Goal: Information Seeking & Learning: Find specific page/section

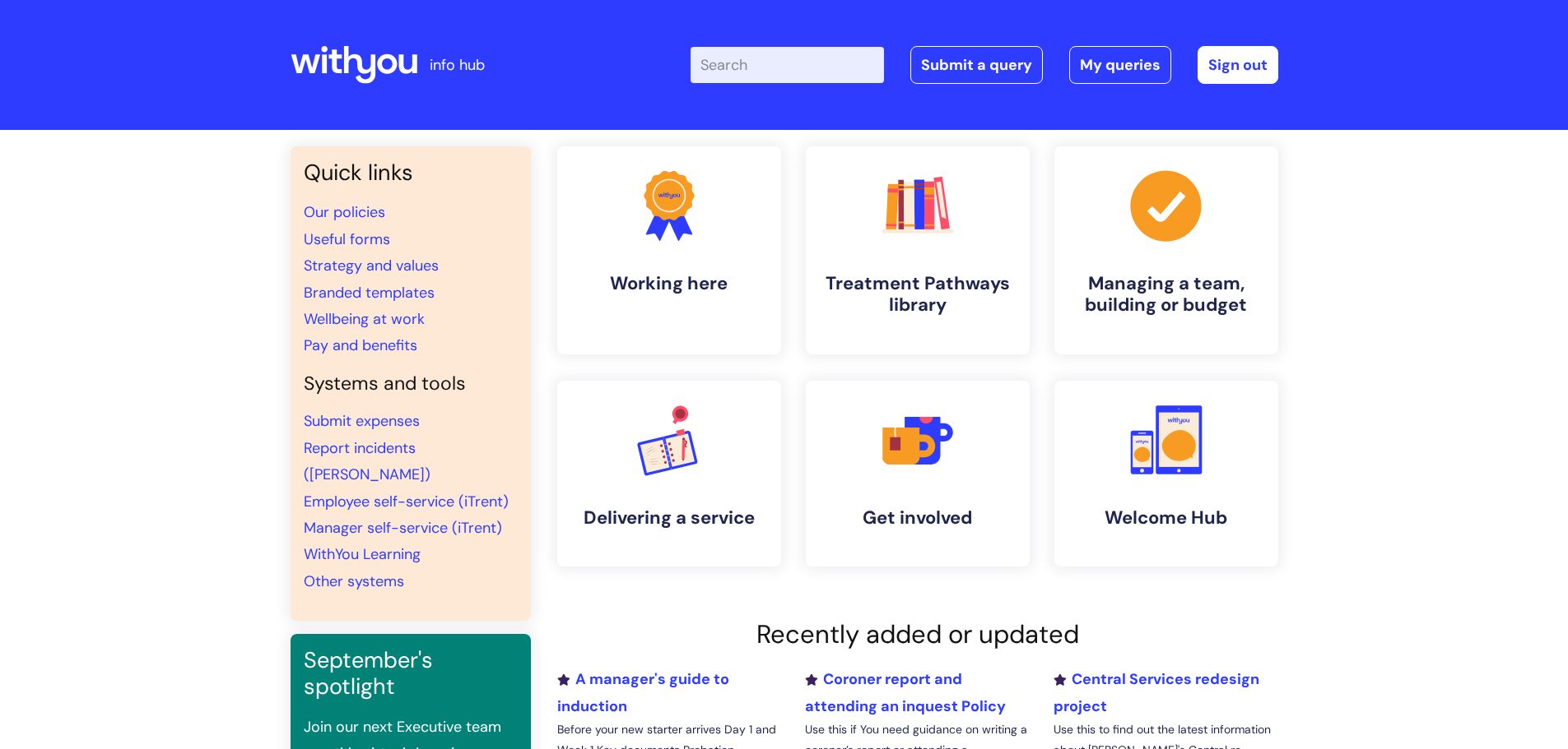
click at [770, 69] on input "Enter your search term here..." at bounding box center [787, 65] width 194 height 36
type input "leaver"
click button "Search" at bounding box center [0, 0] width 0 height 0
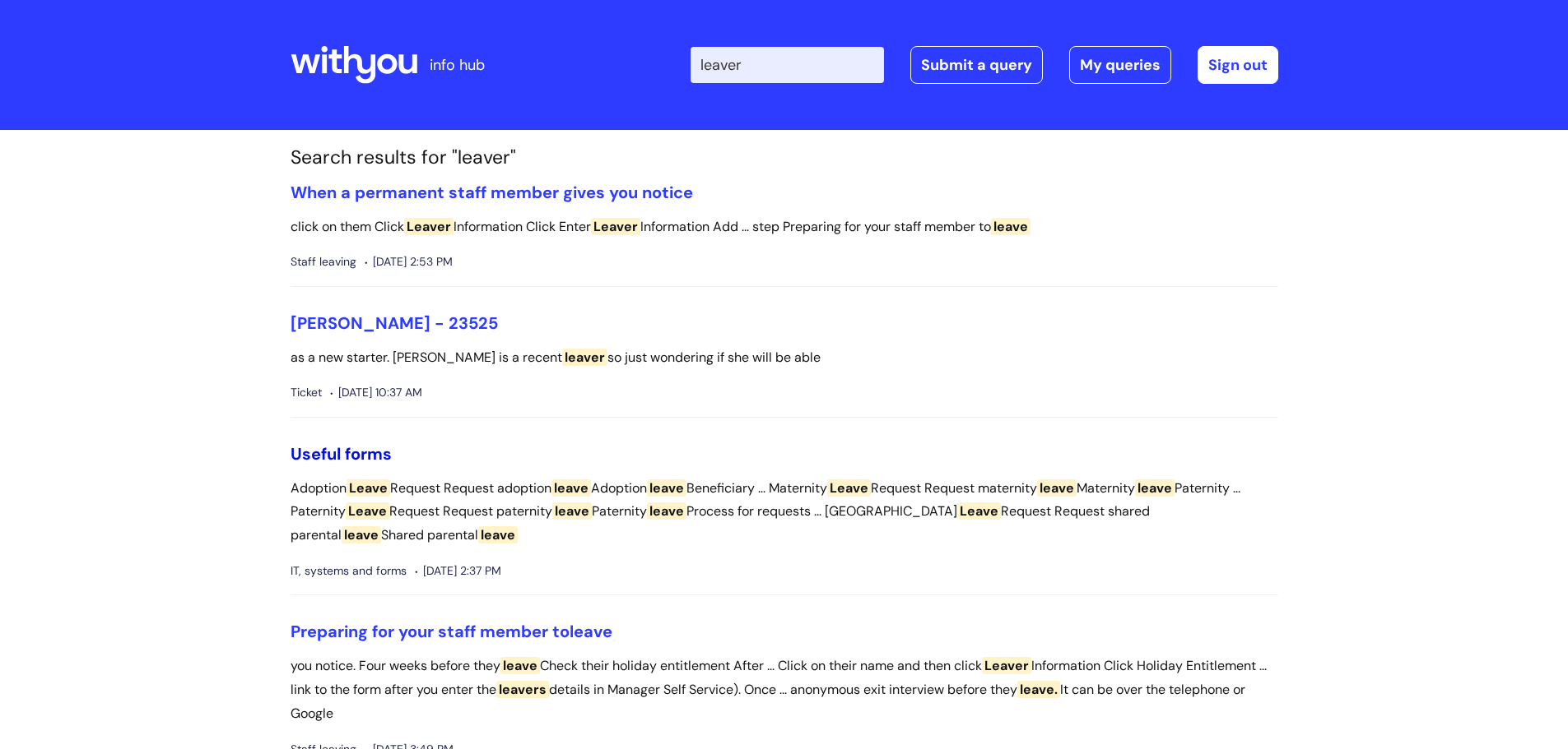
click at [376, 456] on link "Useful forms" at bounding box center [340, 454] width 101 height 22
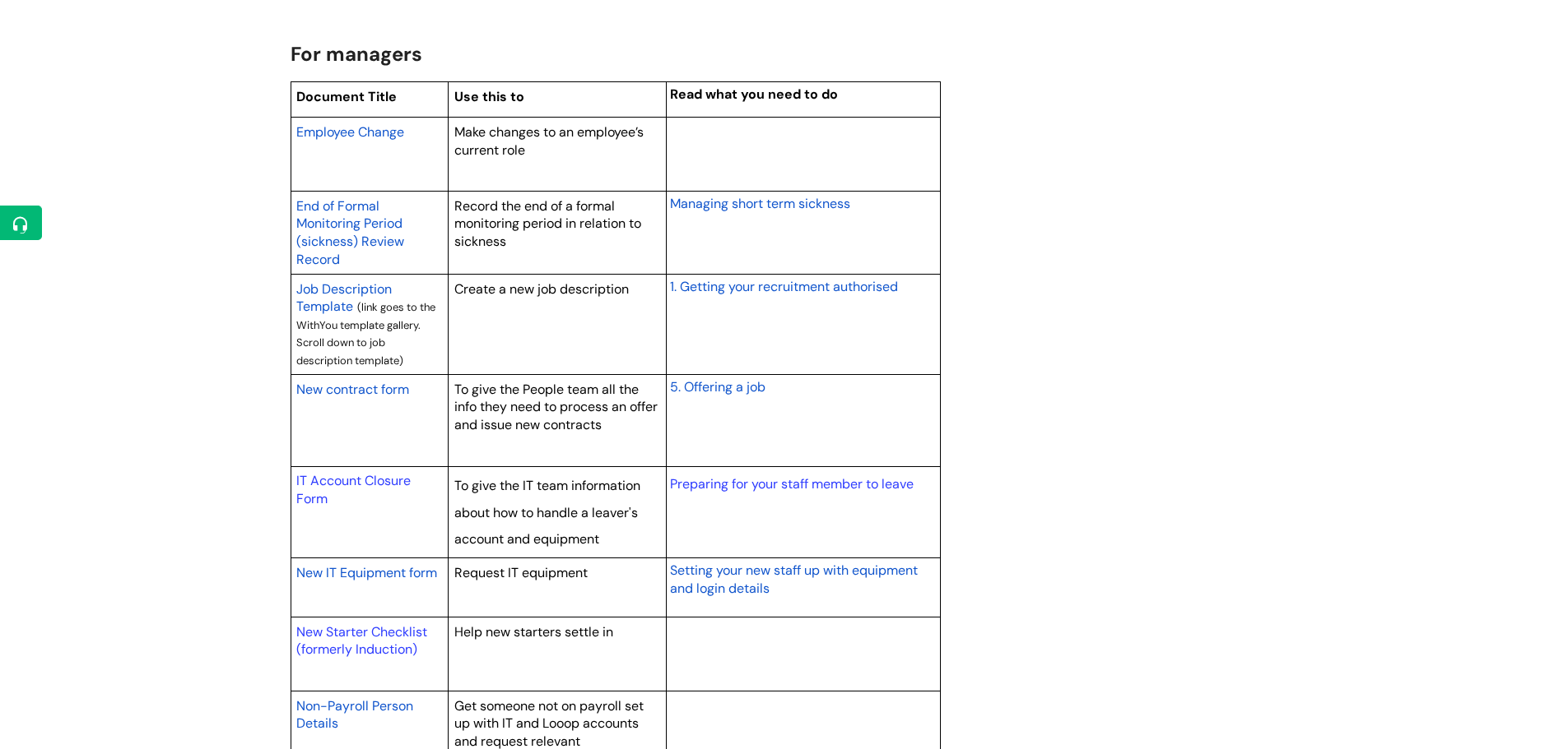
scroll to position [1398, 0]
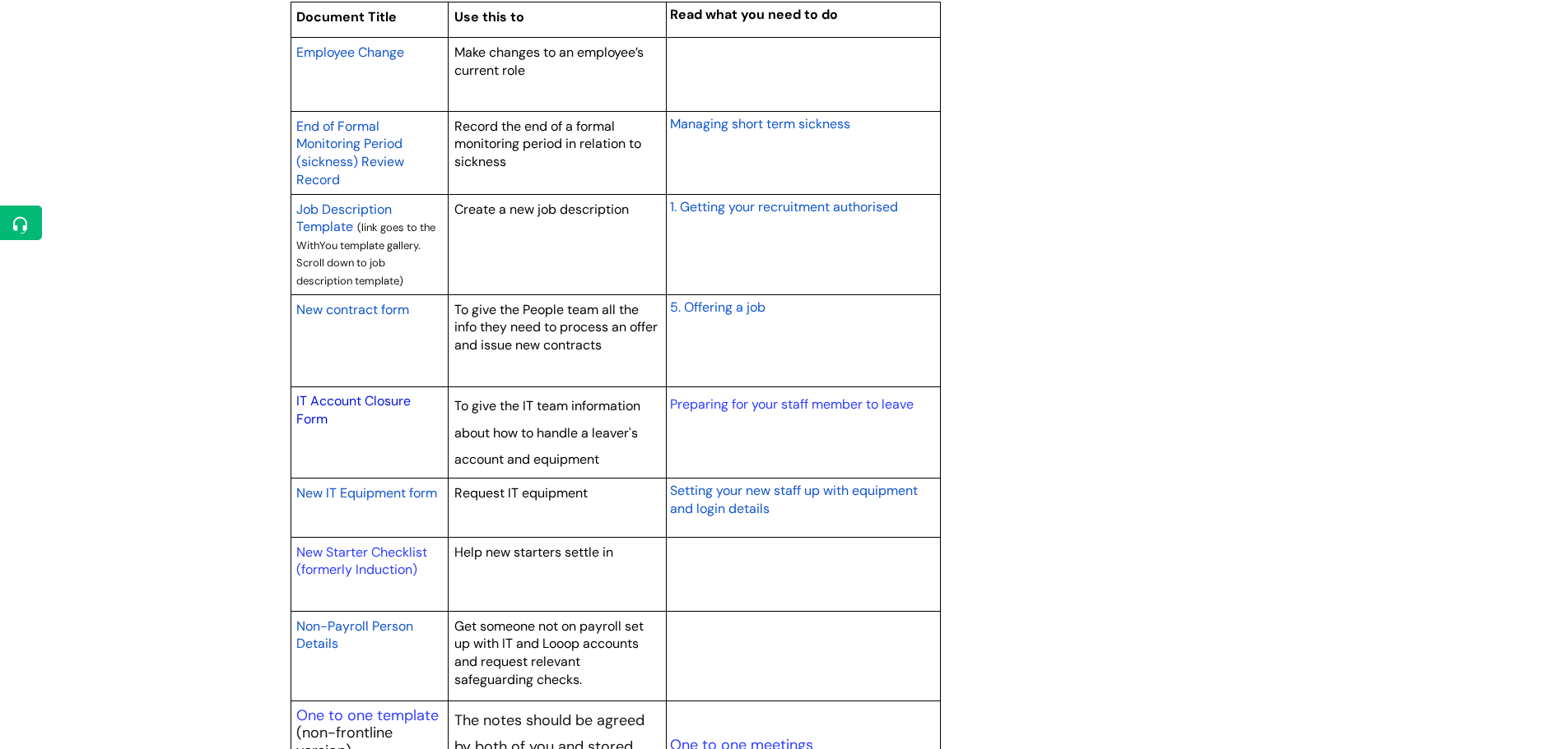
click at [390, 399] on link "IT Account Closure Form" at bounding box center [353, 410] width 114 height 35
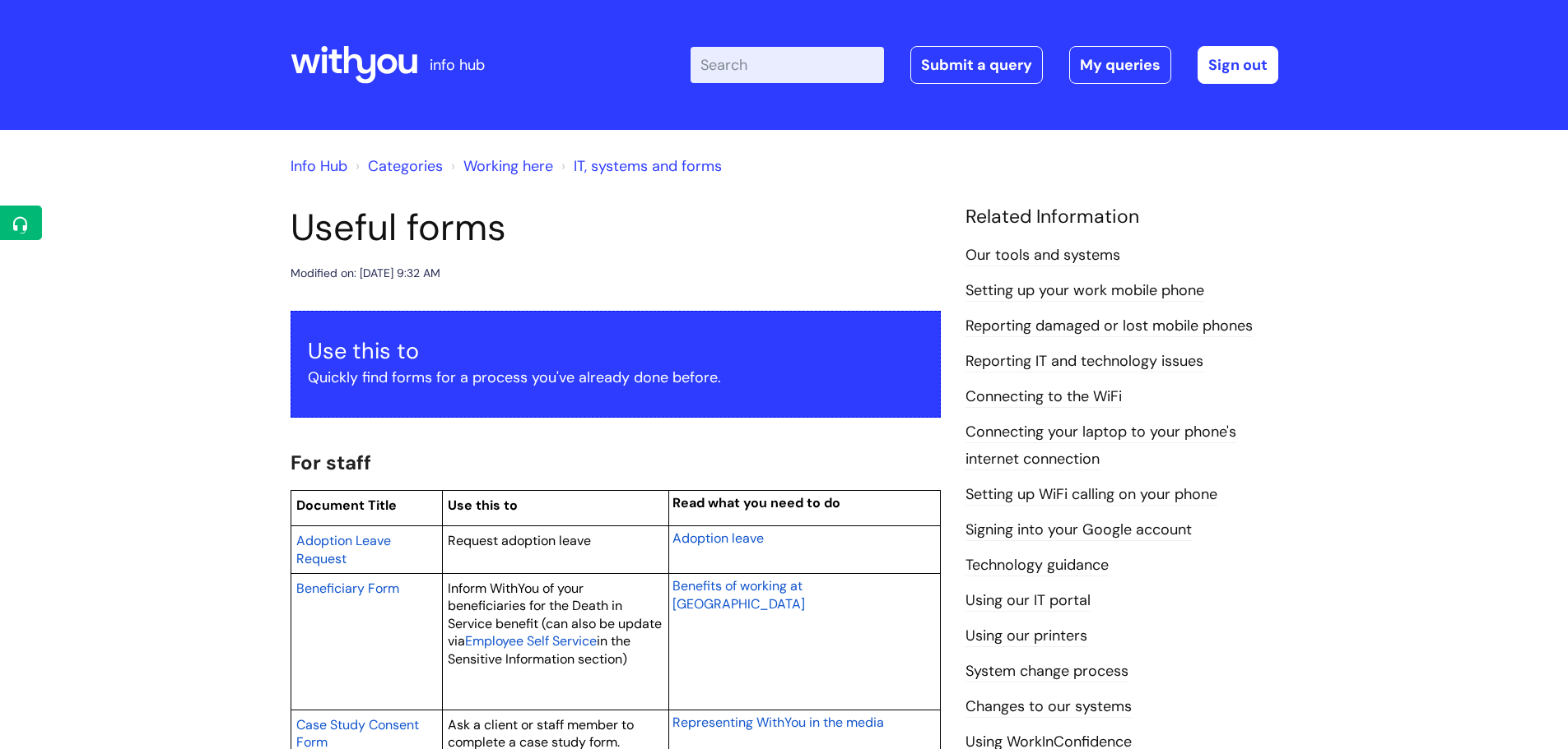
click at [734, 83] on input "Enter your search term here..." at bounding box center [787, 65] width 194 height 36
type input "volunteer"
click button "Search" at bounding box center [0, 0] width 0 height 0
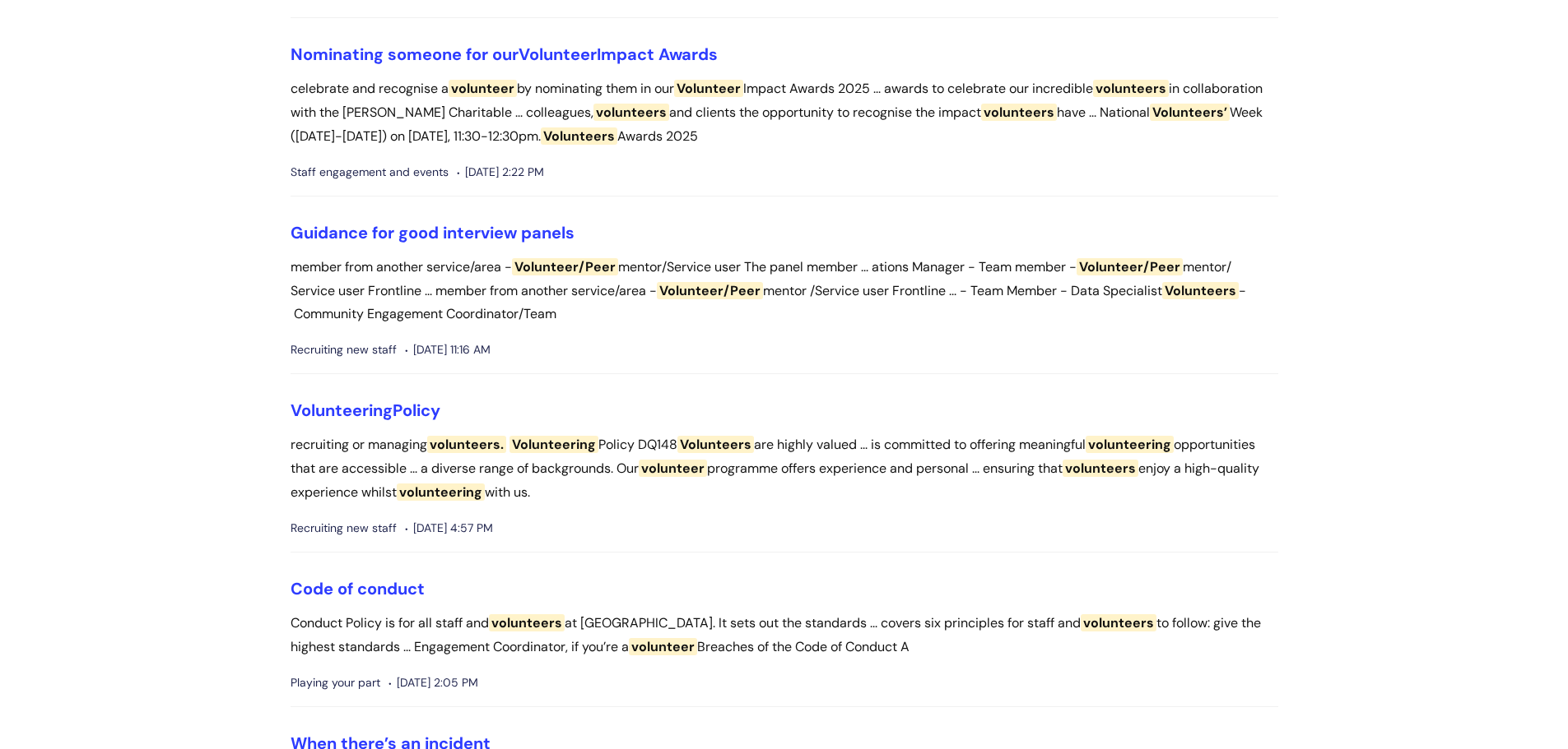
scroll to position [329, 0]
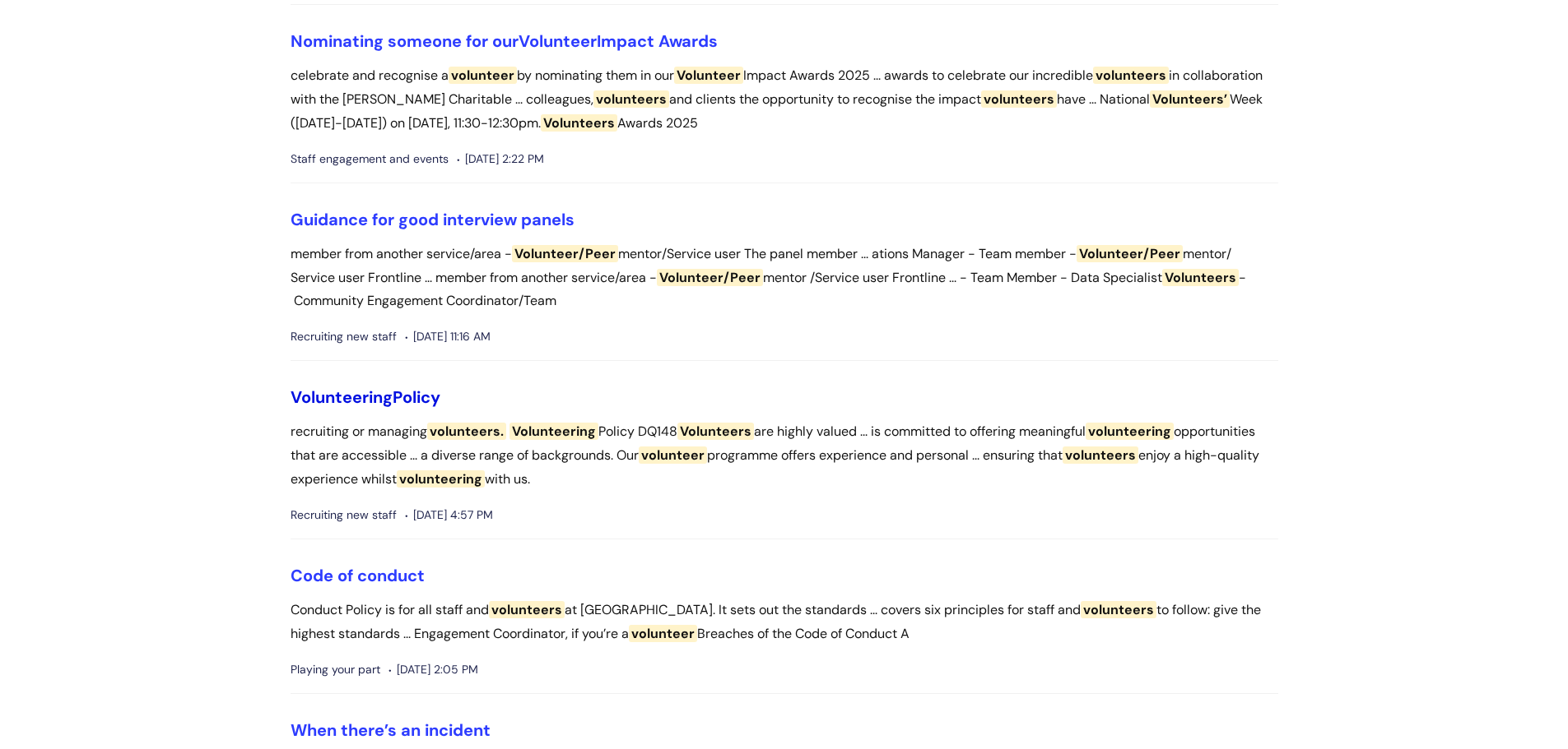
click at [350, 398] on span "Volunteering" at bounding box center [341, 397] width 102 height 22
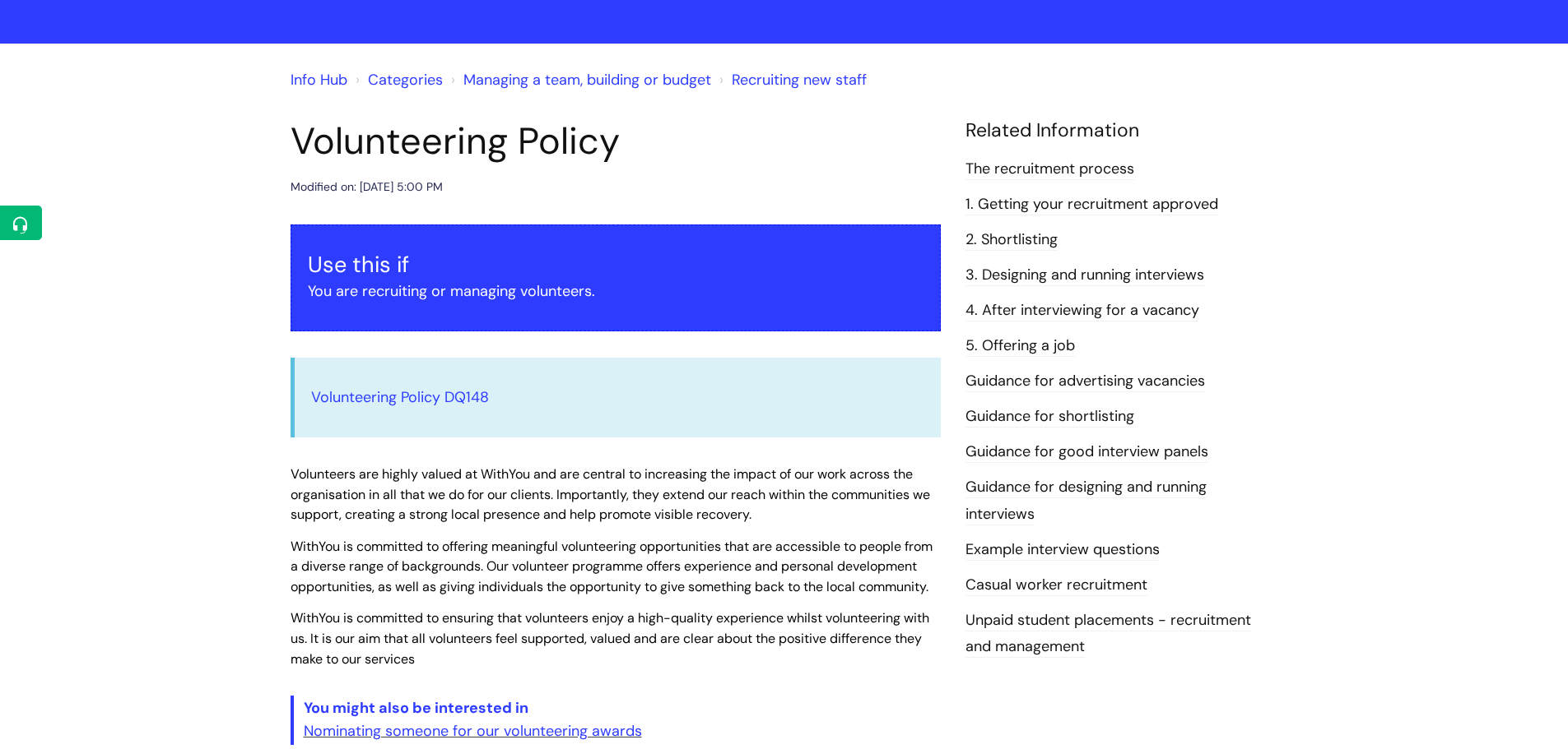
scroll to position [82, 0]
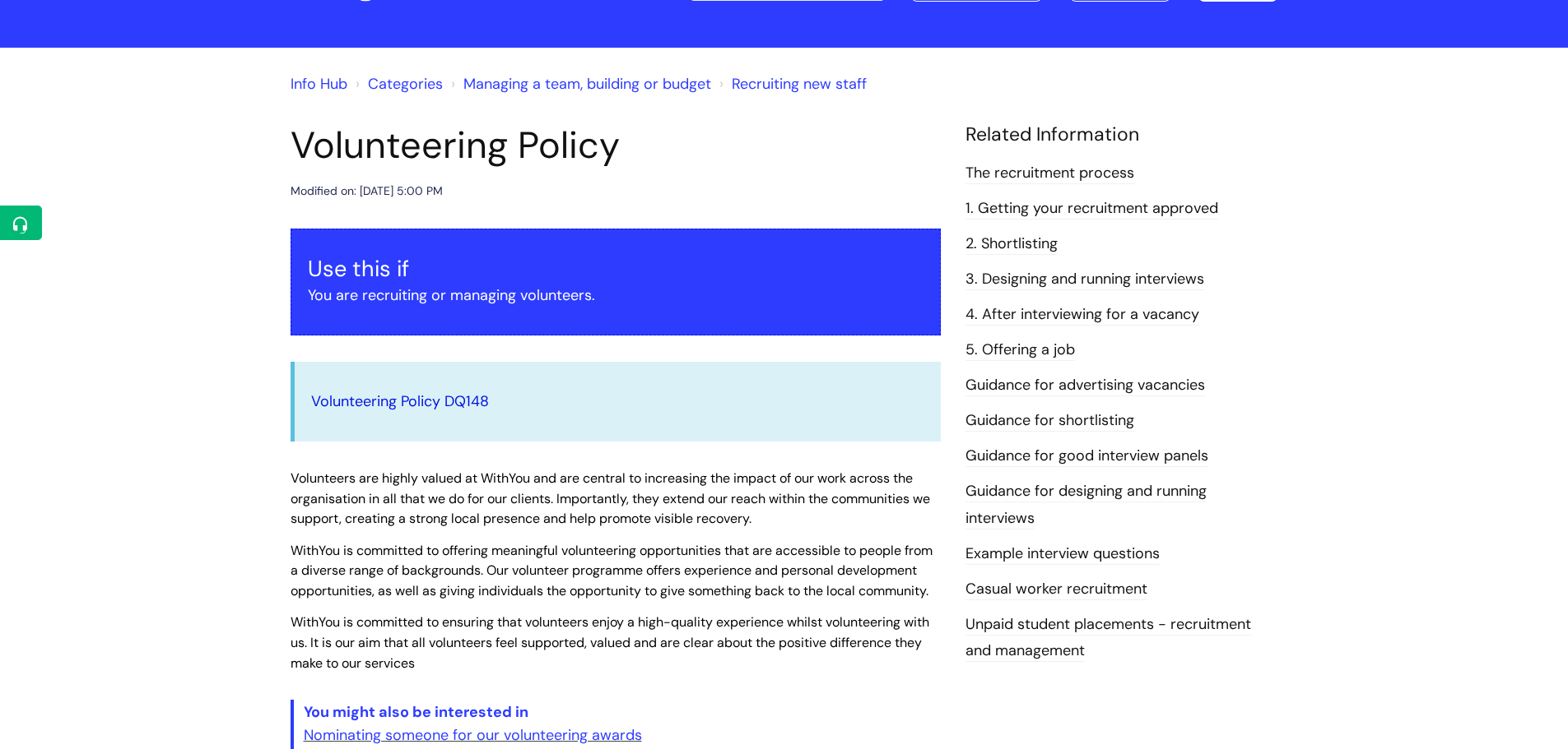
click at [417, 401] on link "Volunteering Policy DQ148" at bounding box center [400, 401] width 178 height 20
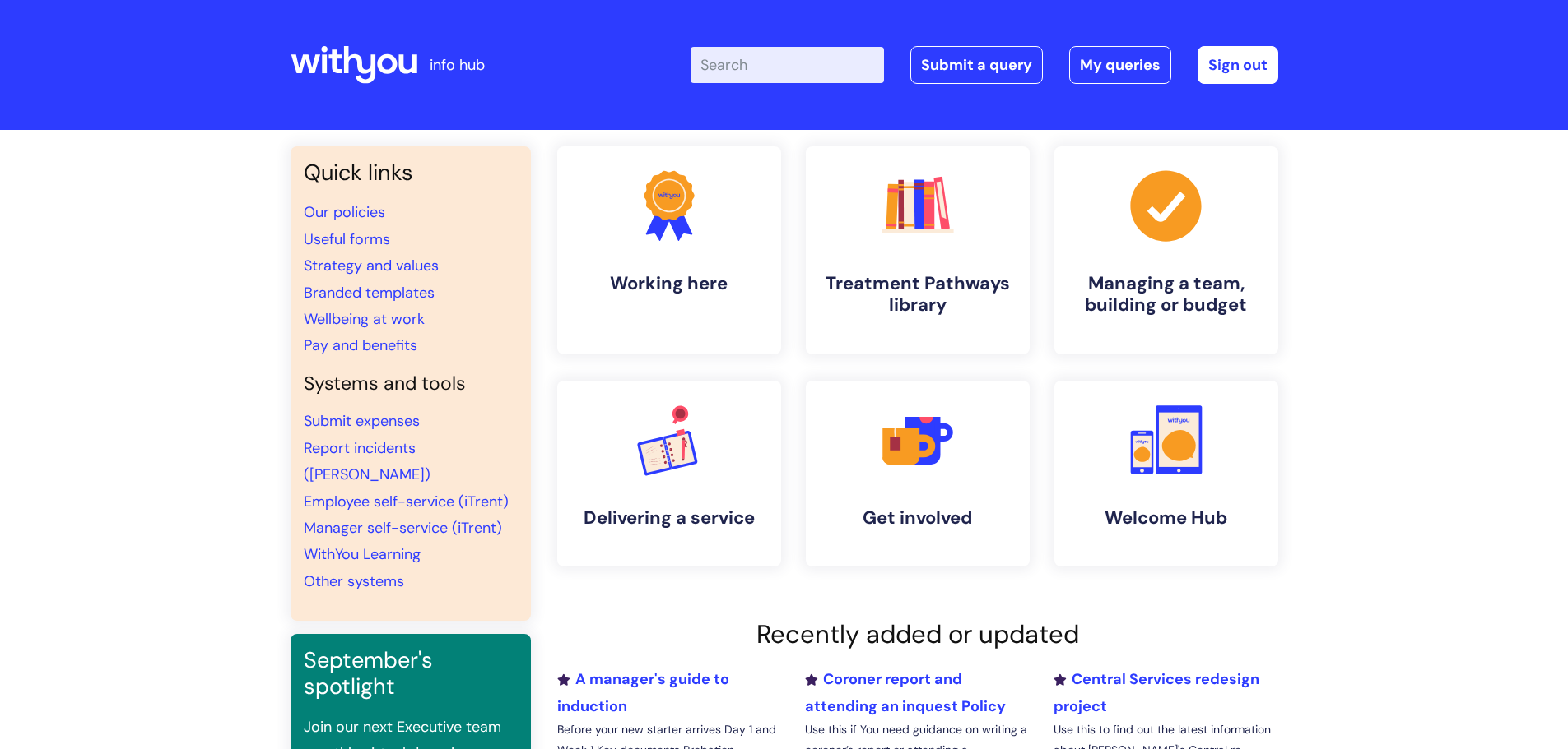
click at [733, 70] on input "Enter your search term here..." at bounding box center [787, 65] width 194 height 36
type input "leaver"
click button "Search" at bounding box center [0, 0] width 0 height 0
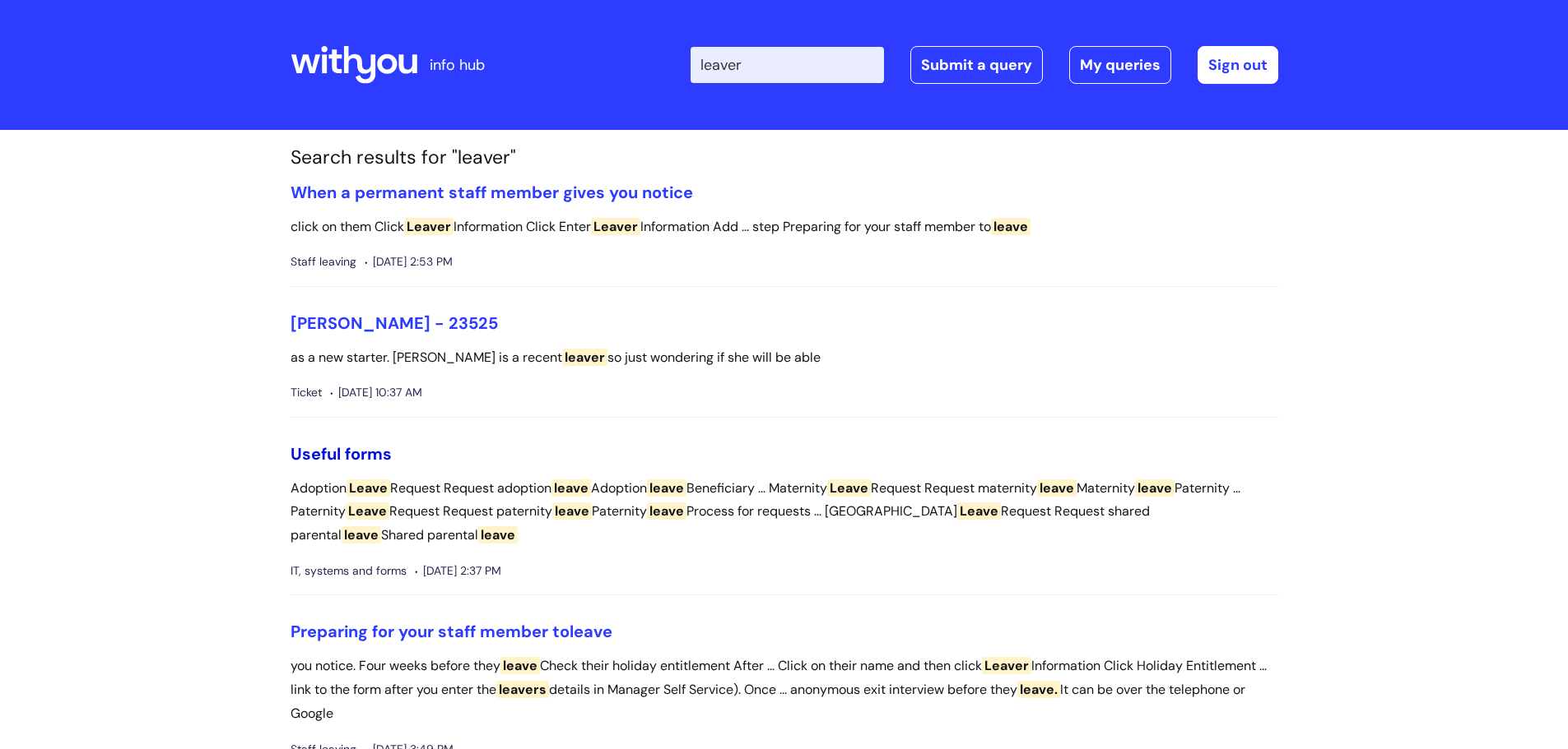
click at [352, 453] on link "Useful forms" at bounding box center [340, 454] width 101 height 22
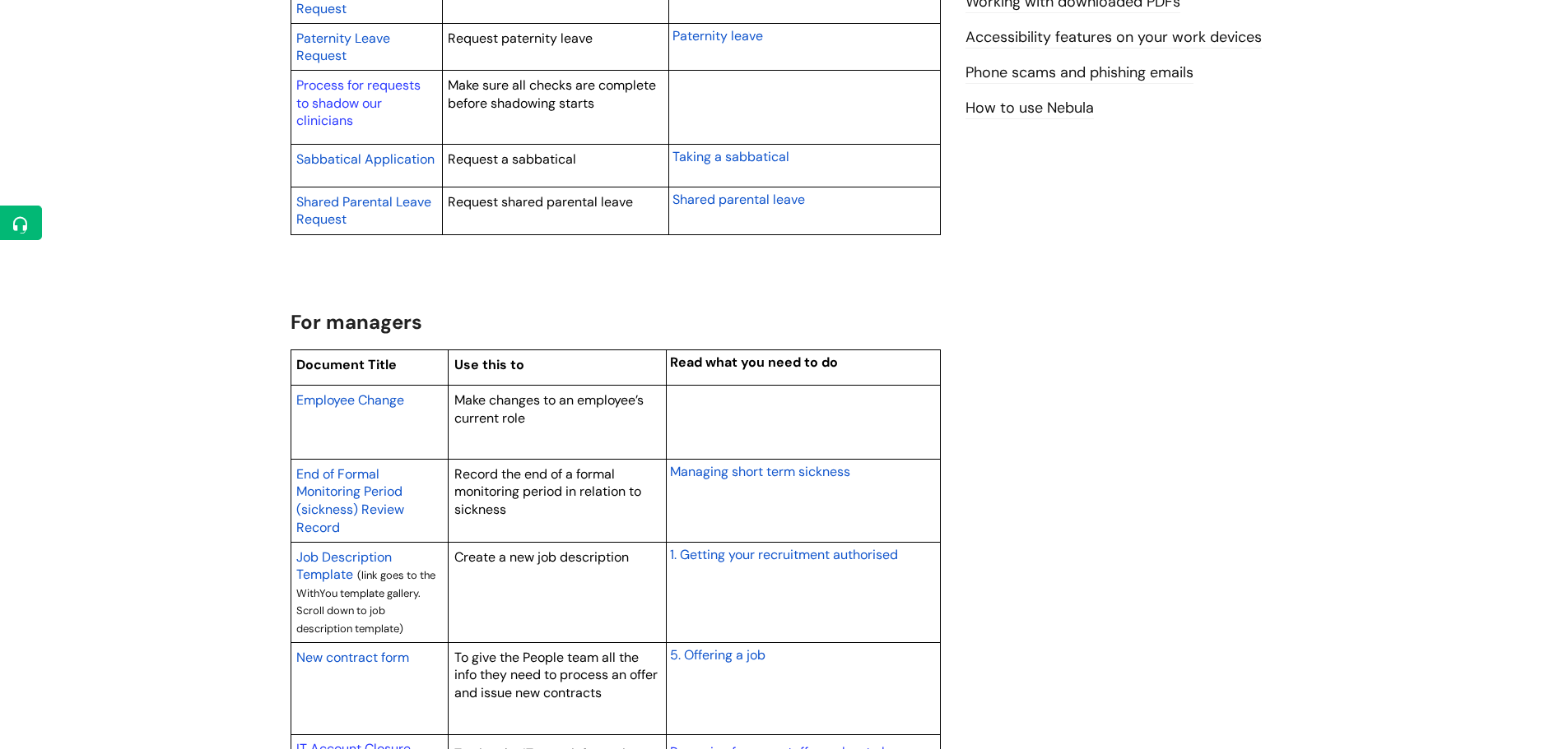
scroll to position [1234, 0]
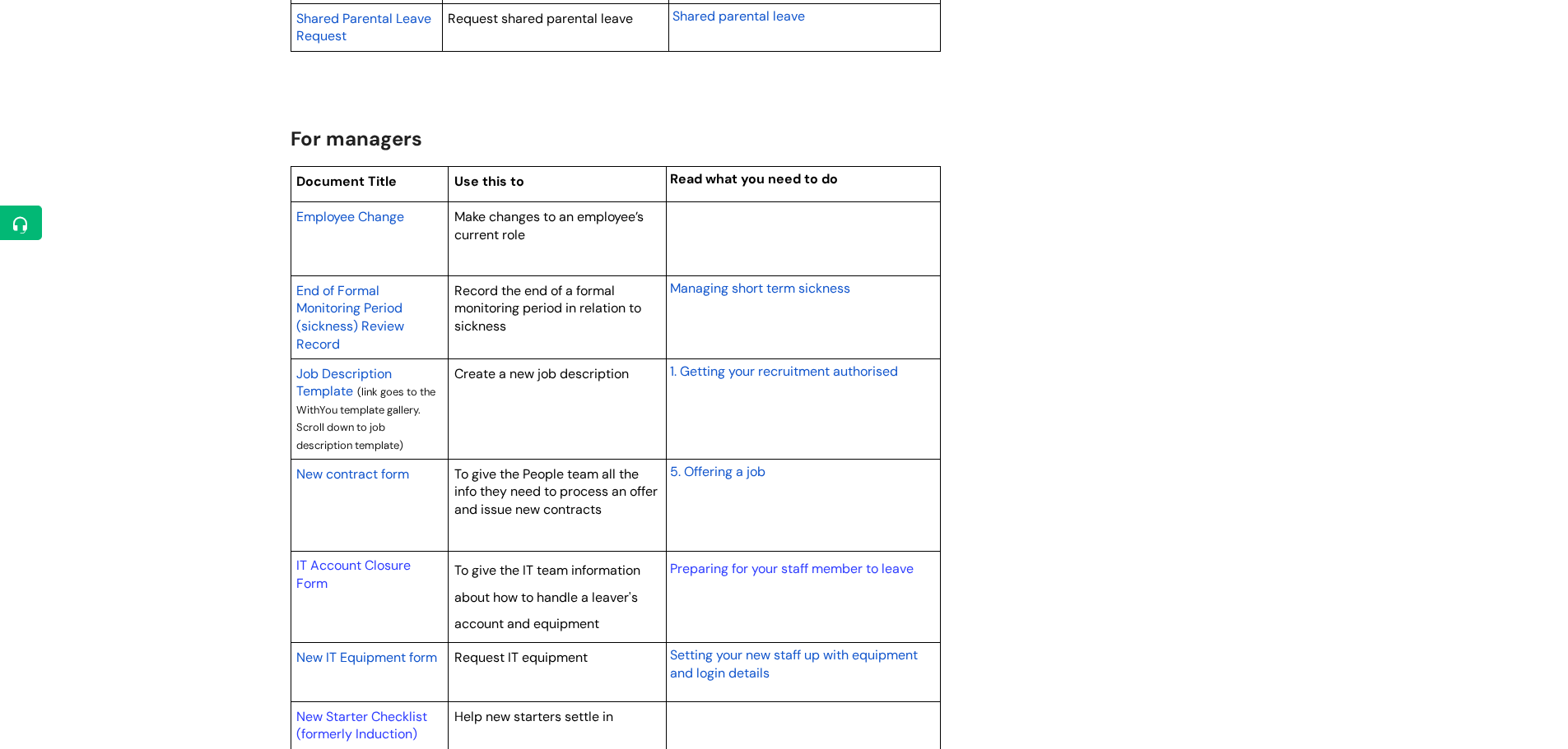
drag, startPoint x: 371, startPoint y: 562, endPoint x: 378, endPoint y: 598, distance: 36.7
click at [382, 610] on td "IT Account Closure Form" at bounding box center [370, 596] width 158 height 91
click at [362, 562] on link "IT Account Closure Form" at bounding box center [353, 575] width 114 height 35
